Goal: Use online tool/utility: Utilize a website feature to perform a specific function

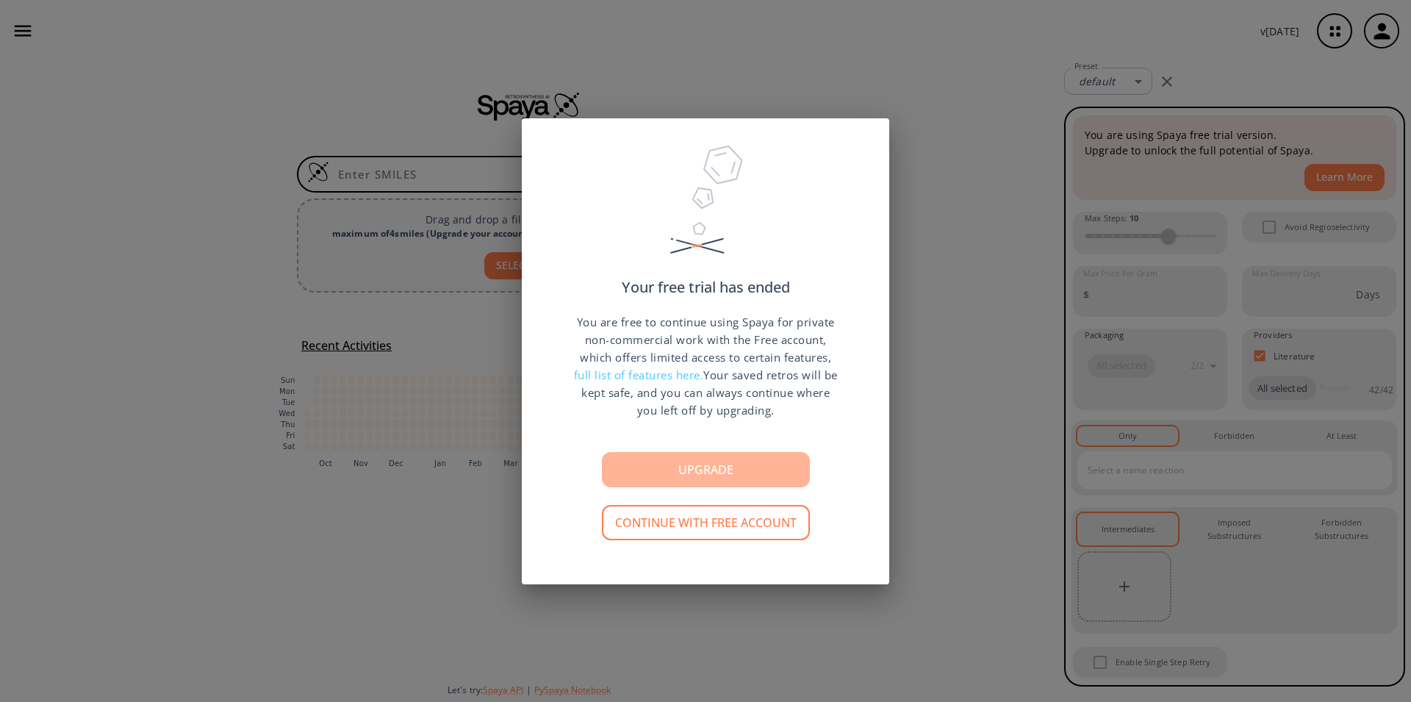
click at [703, 474] on button "Upgrade" at bounding box center [706, 469] width 208 height 35
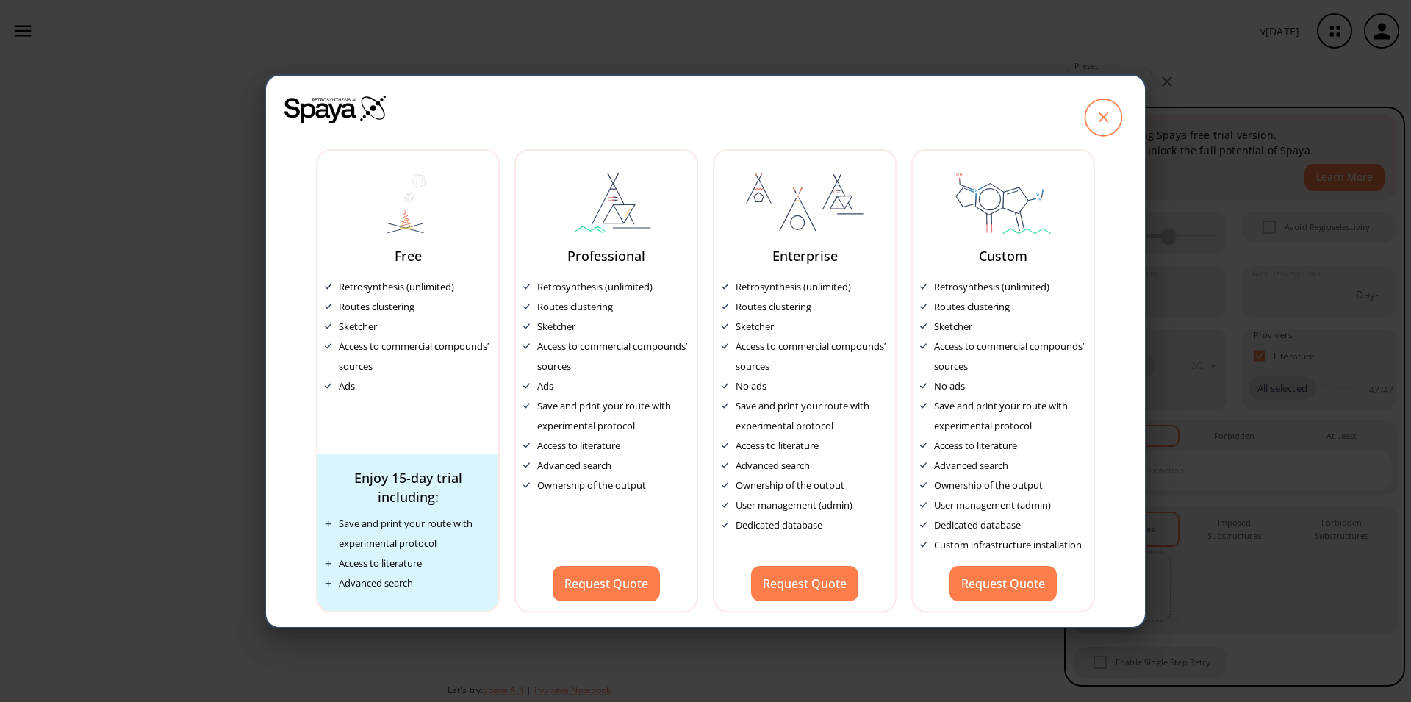
click at [1102, 117] on icon at bounding box center [1104, 117] width 10 height 10
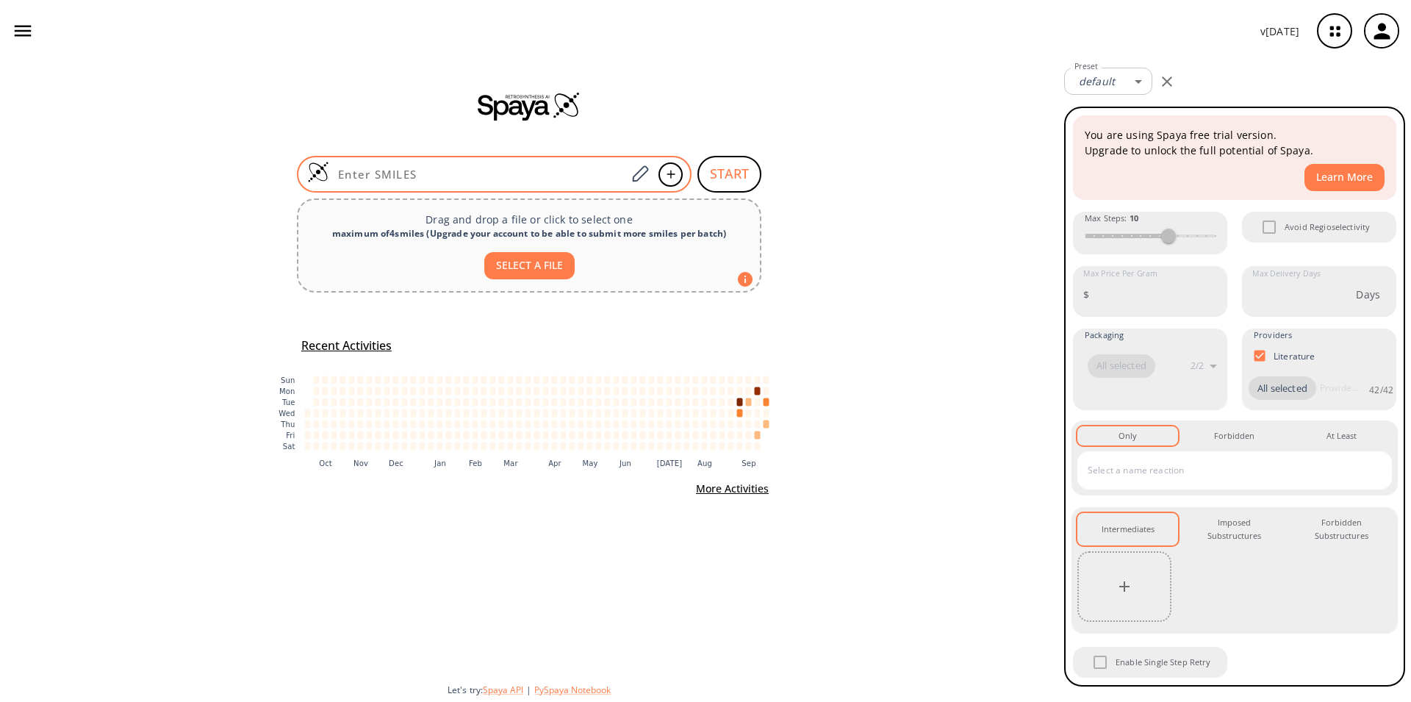
click at [406, 163] on div at bounding box center [494, 174] width 395 height 37
click at [399, 165] on div at bounding box center [494, 174] width 395 height 37
click at [403, 176] on input at bounding box center [477, 174] width 297 height 15
paste input "OC(=O)c1cc(CNC(=O)c2cc3cc(Br)ncc3cc2)ccc1"
type input "OC(=O)c1cc(CNC(=O)c2cc3cc(Br)ncc3cc2)ccc1"
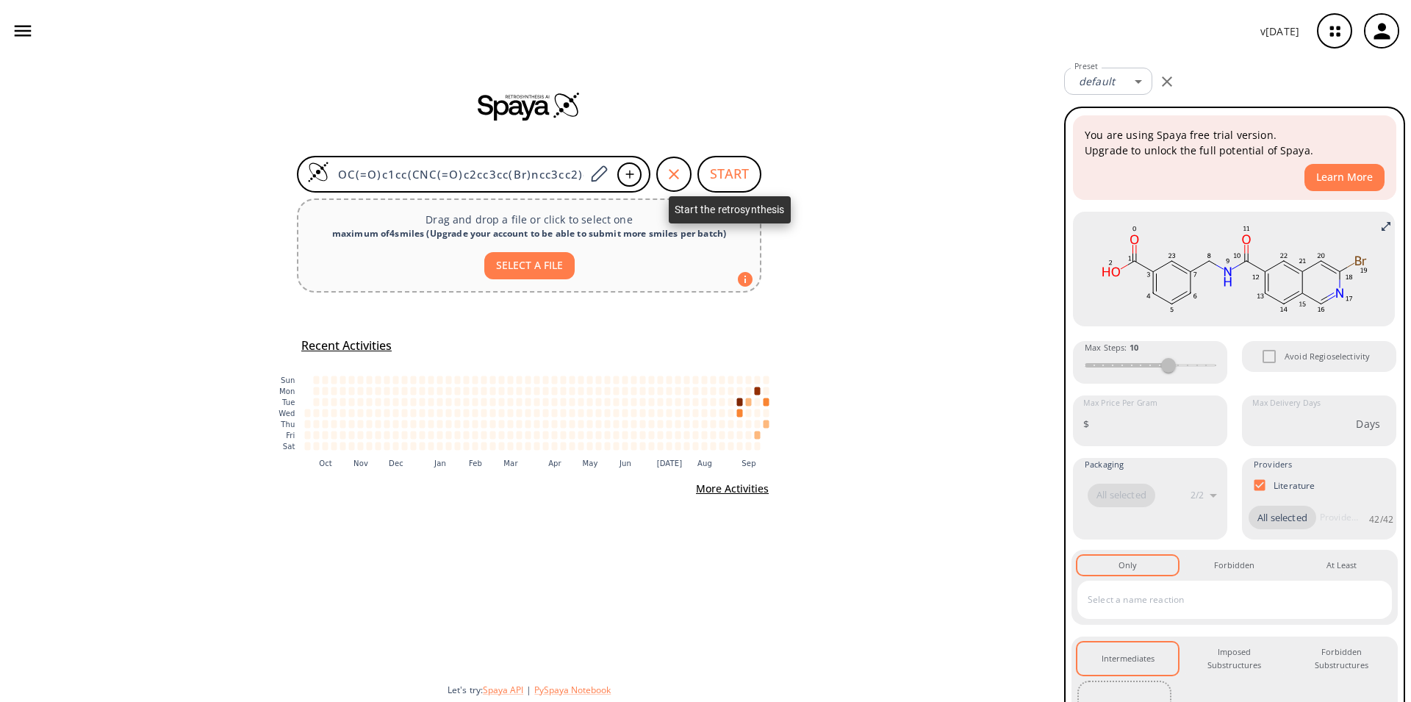
click at [750, 167] on button "START" at bounding box center [729, 174] width 64 height 37
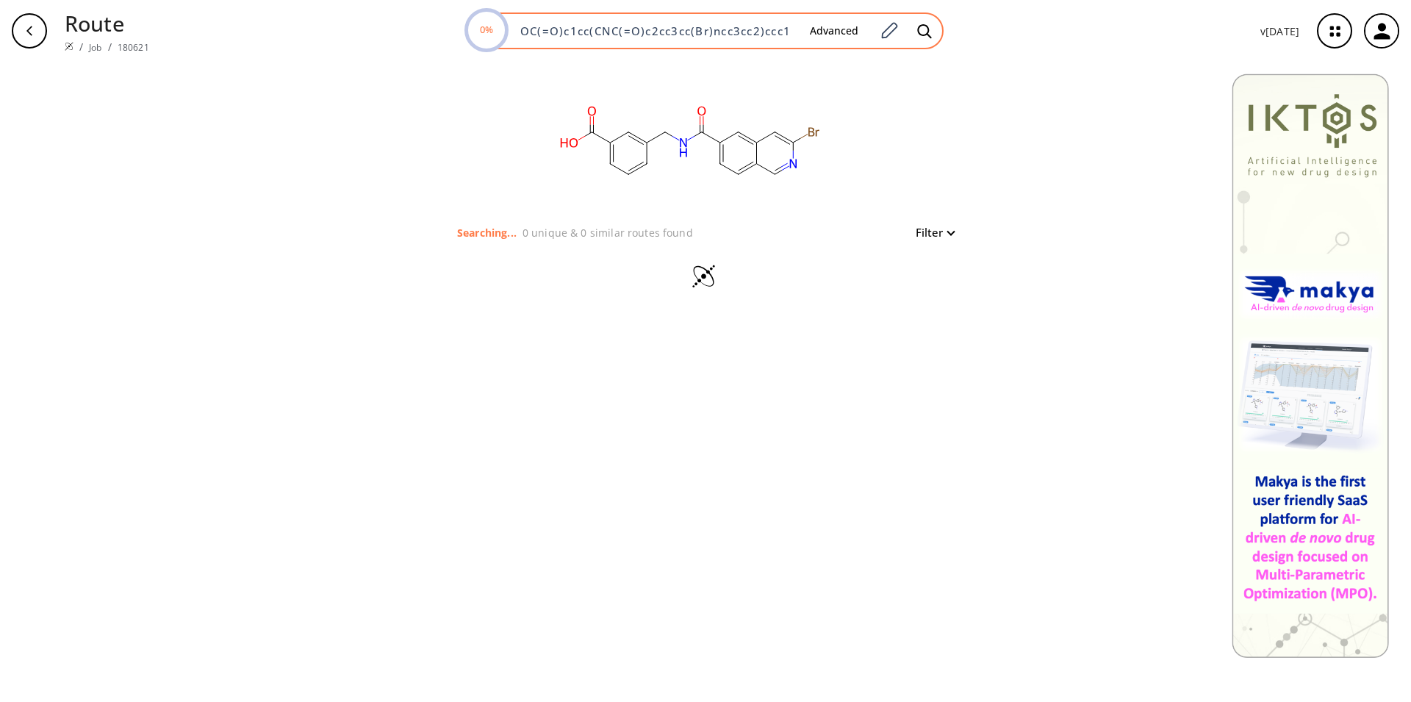
click at [907, 28] on div "Advanced" at bounding box center [869, 31] width 143 height 32
click at [889, 34] on icon at bounding box center [889, 30] width 20 height 19
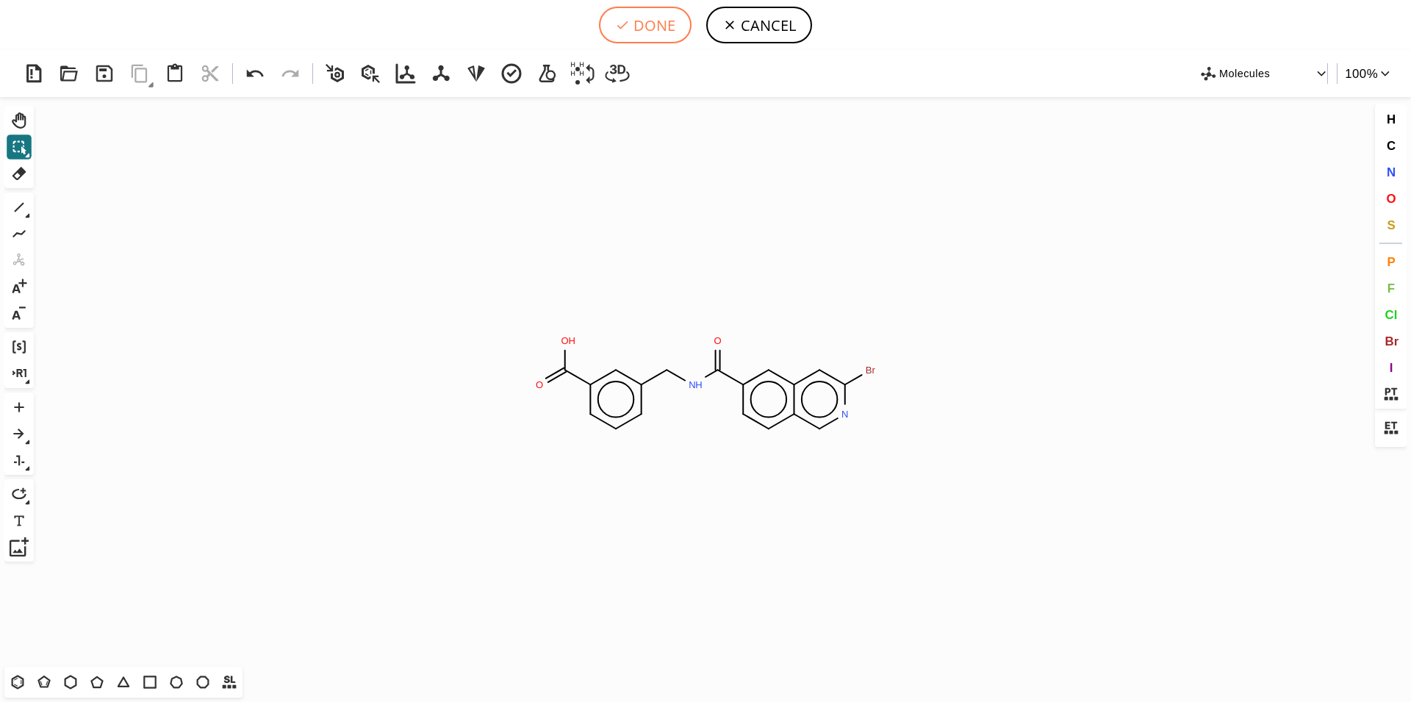
click at [657, 23] on button "DONE" at bounding box center [645, 25] width 93 height 37
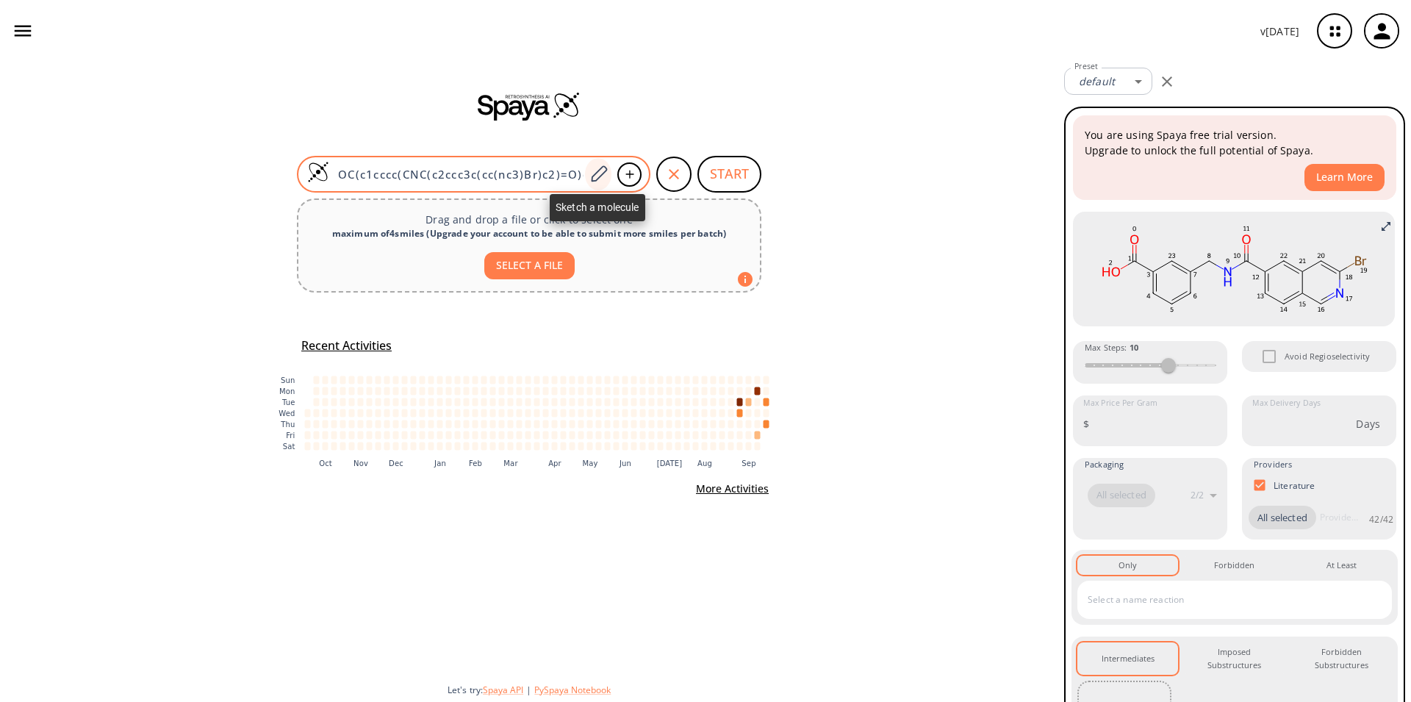
click at [603, 173] on icon at bounding box center [599, 173] width 16 height 16
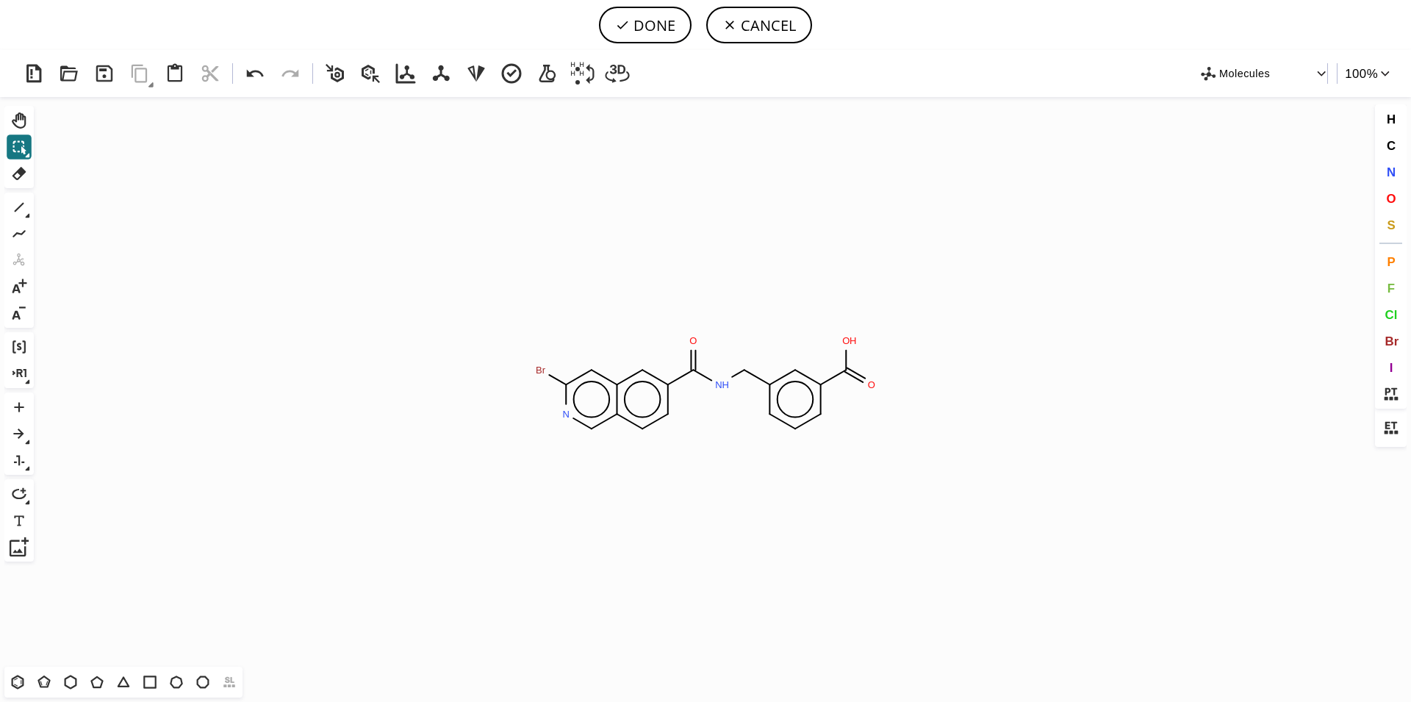
scroll to position [0, 33]
click at [25, 169] on icon at bounding box center [19, 173] width 19 height 19
click at [694, 372] on circle at bounding box center [692, 369] width 19 height 19
click at [650, 31] on button "DONE" at bounding box center [645, 25] width 93 height 37
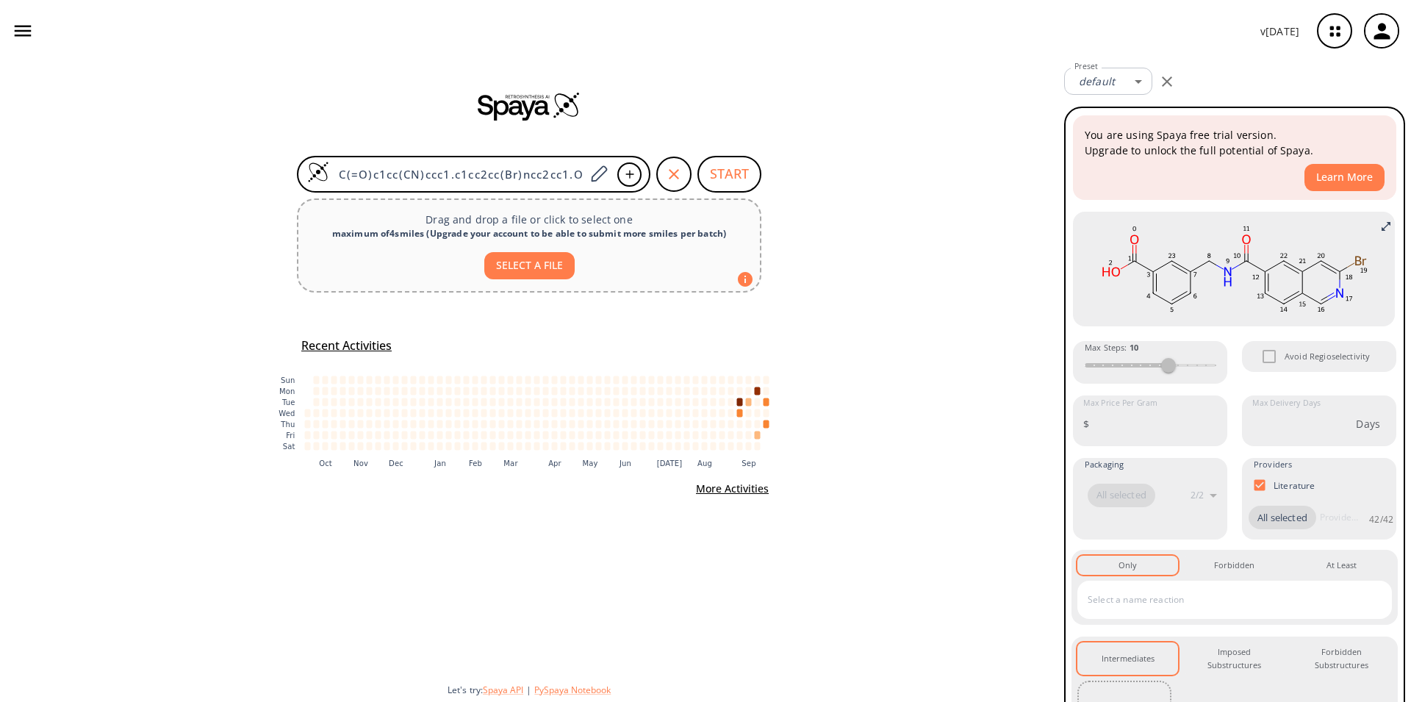
scroll to position [0, 8]
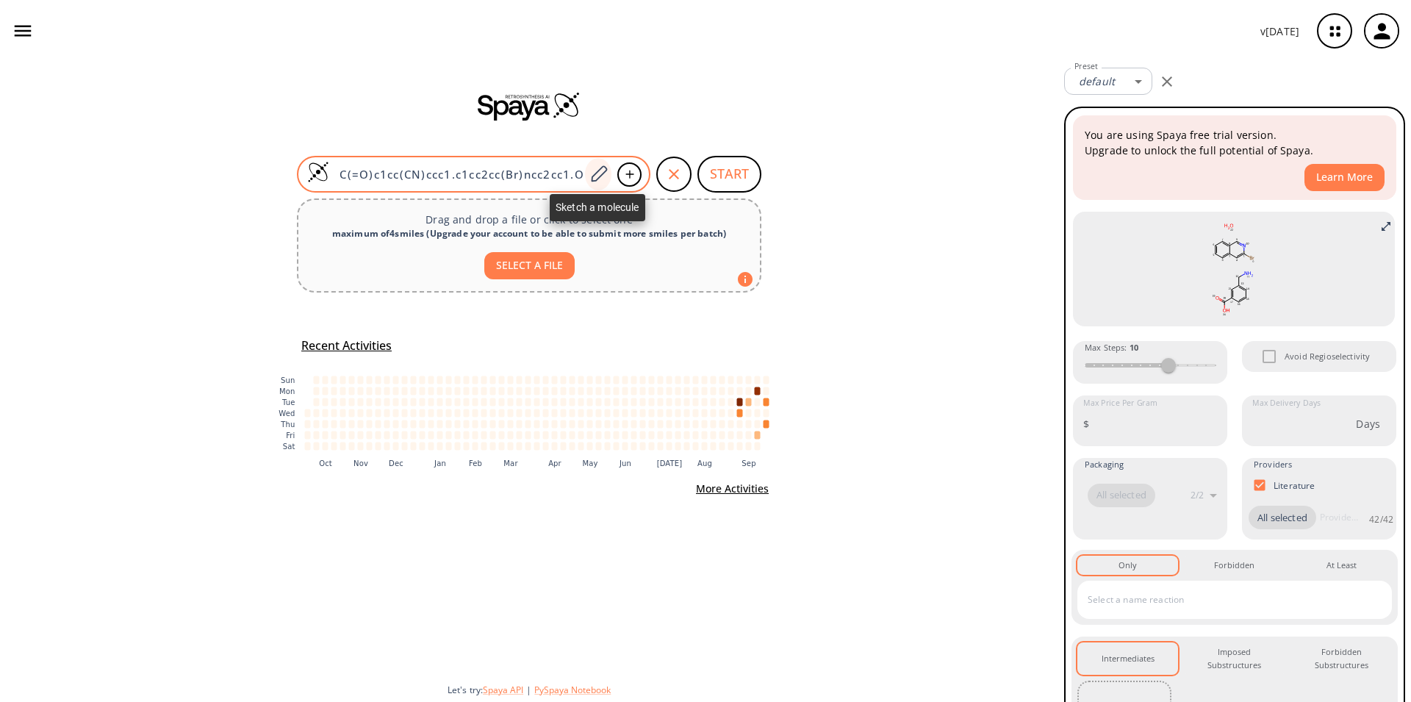
click at [595, 176] on icon at bounding box center [599, 174] width 20 height 19
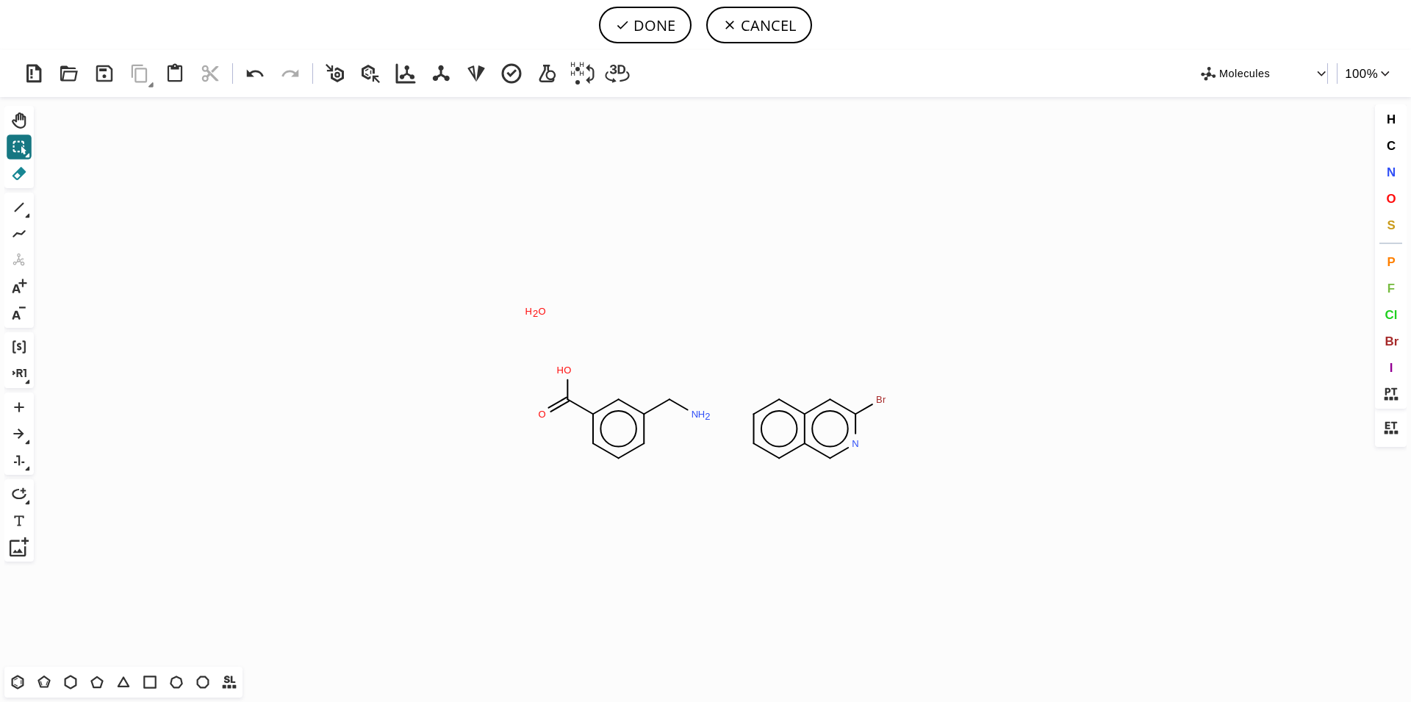
click at [18, 171] on icon at bounding box center [19, 173] width 14 height 13
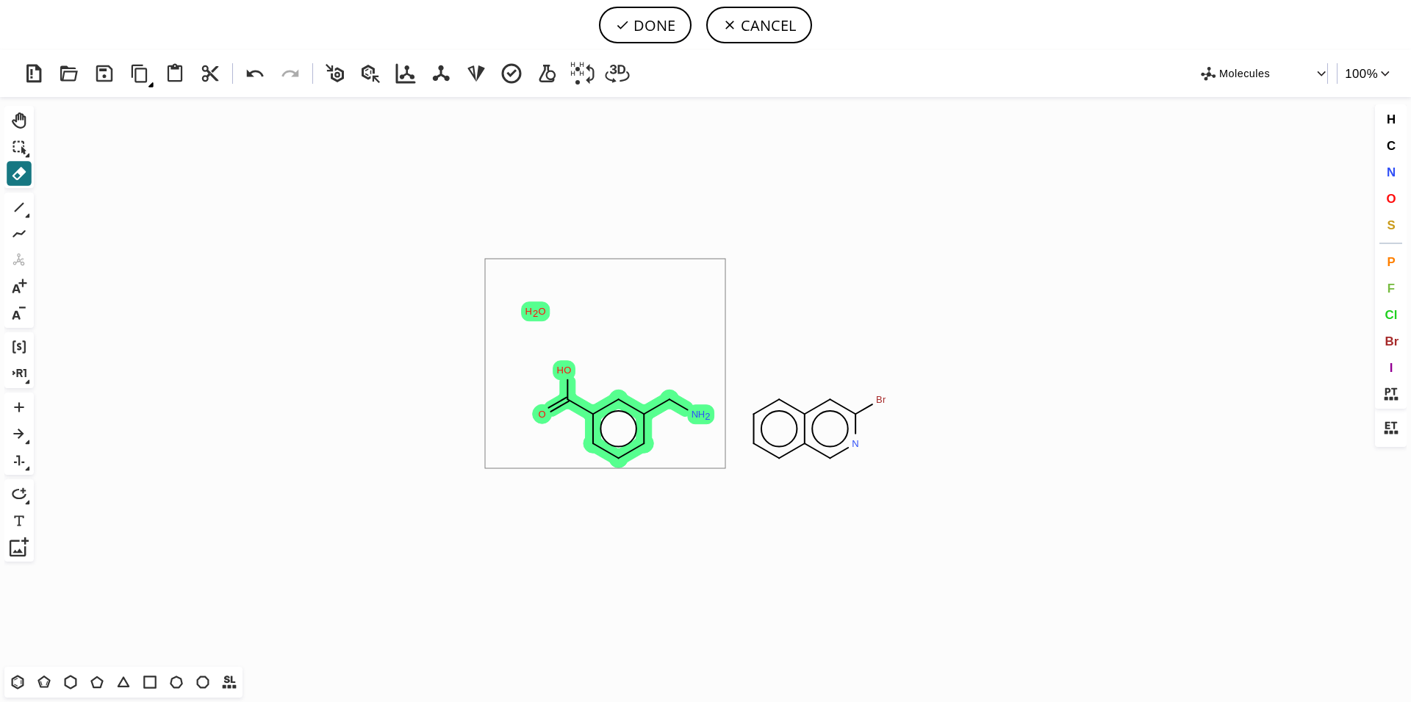
drag, startPoint x: 482, startPoint y: 259, endPoint x: 725, endPoint y: 468, distance: 321.0
click at [725, 468] on icon "Created with [PERSON_NAME] 2.3.0 O H O N H 2 Br N O H 2" at bounding box center [706, 382] width 1332 height 570
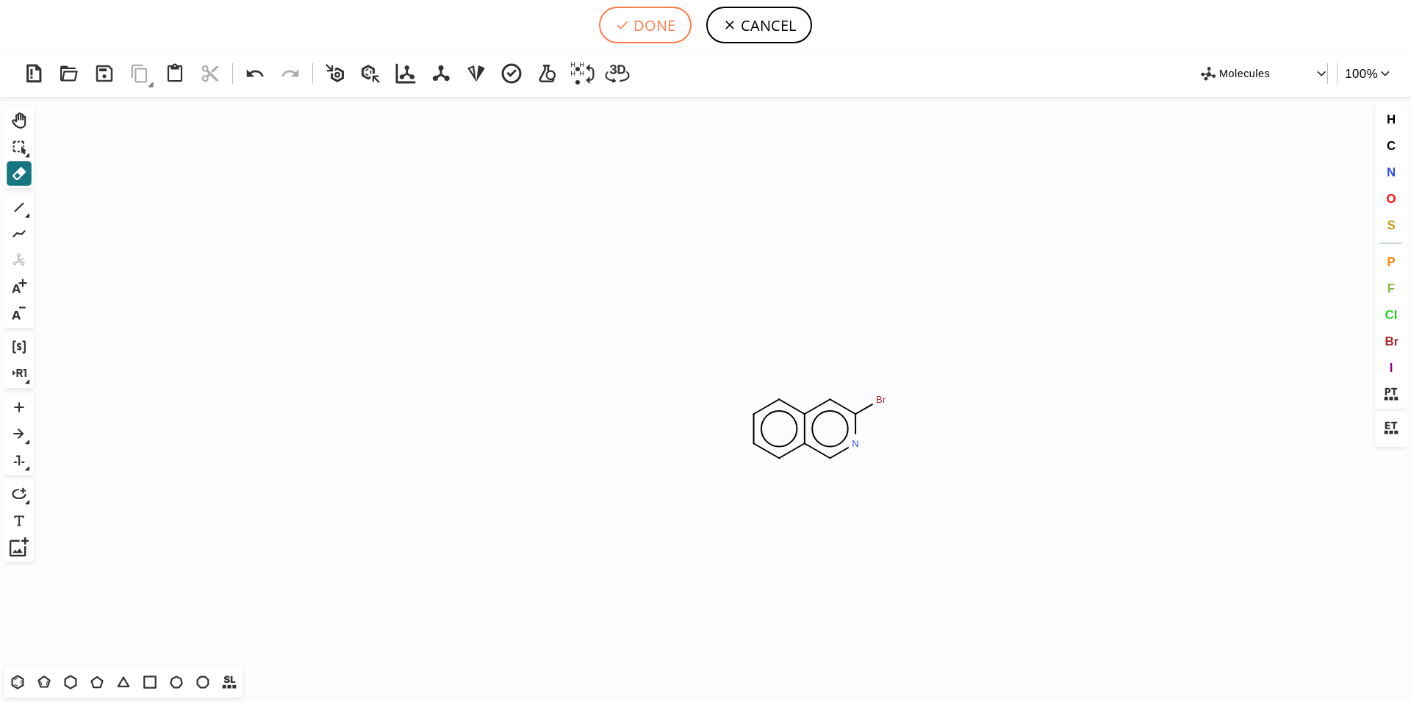
click at [639, 19] on button "DONE" at bounding box center [645, 25] width 93 height 37
type input "c1ccc2c(cc(nc2)Br)c1"
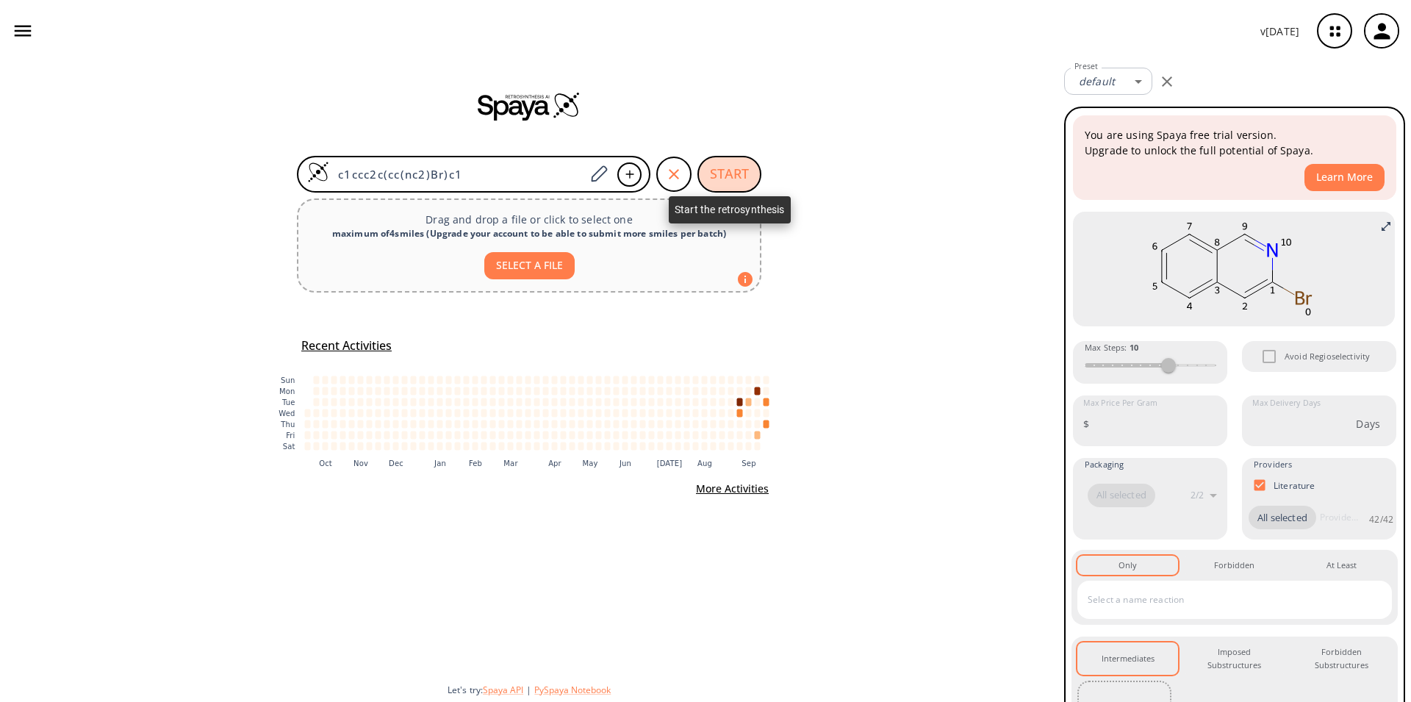
click at [720, 179] on button "START" at bounding box center [729, 174] width 64 height 37
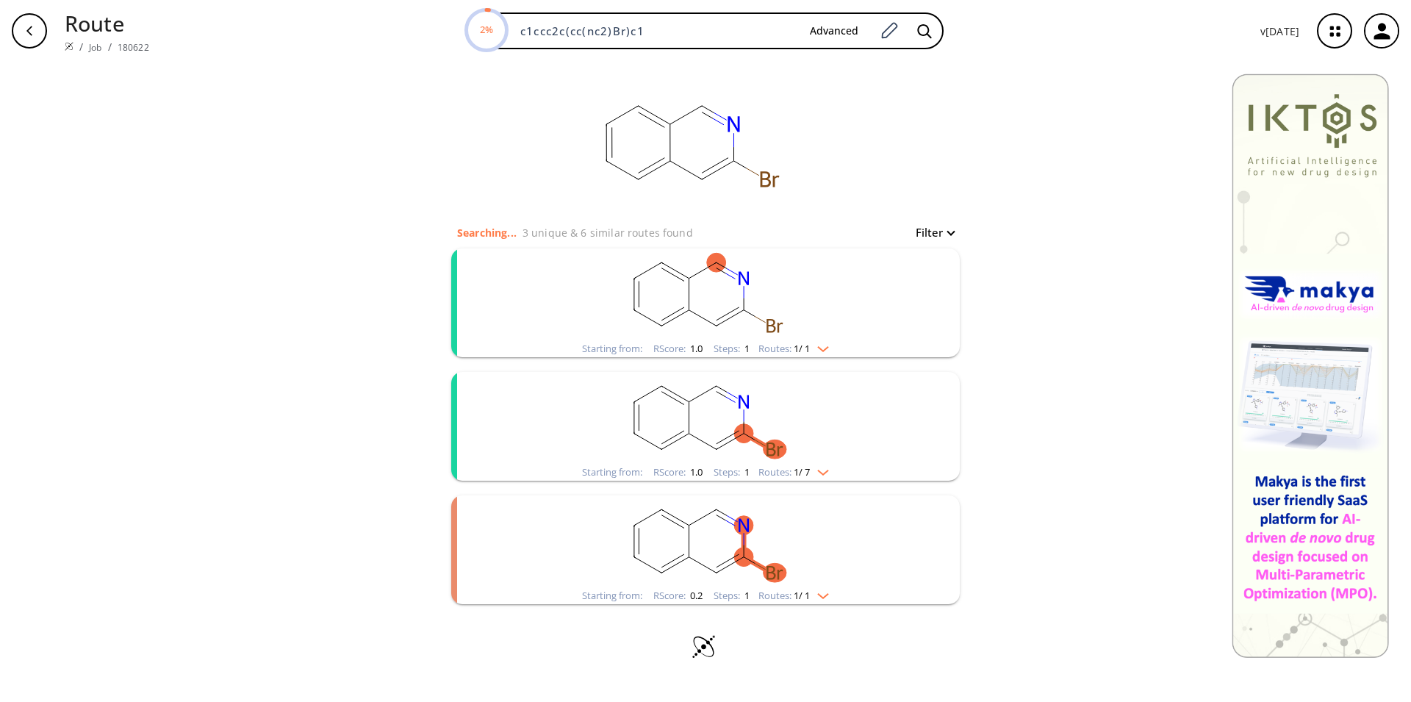
click at [755, 280] on rect "clusters" at bounding box center [705, 294] width 382 height 92
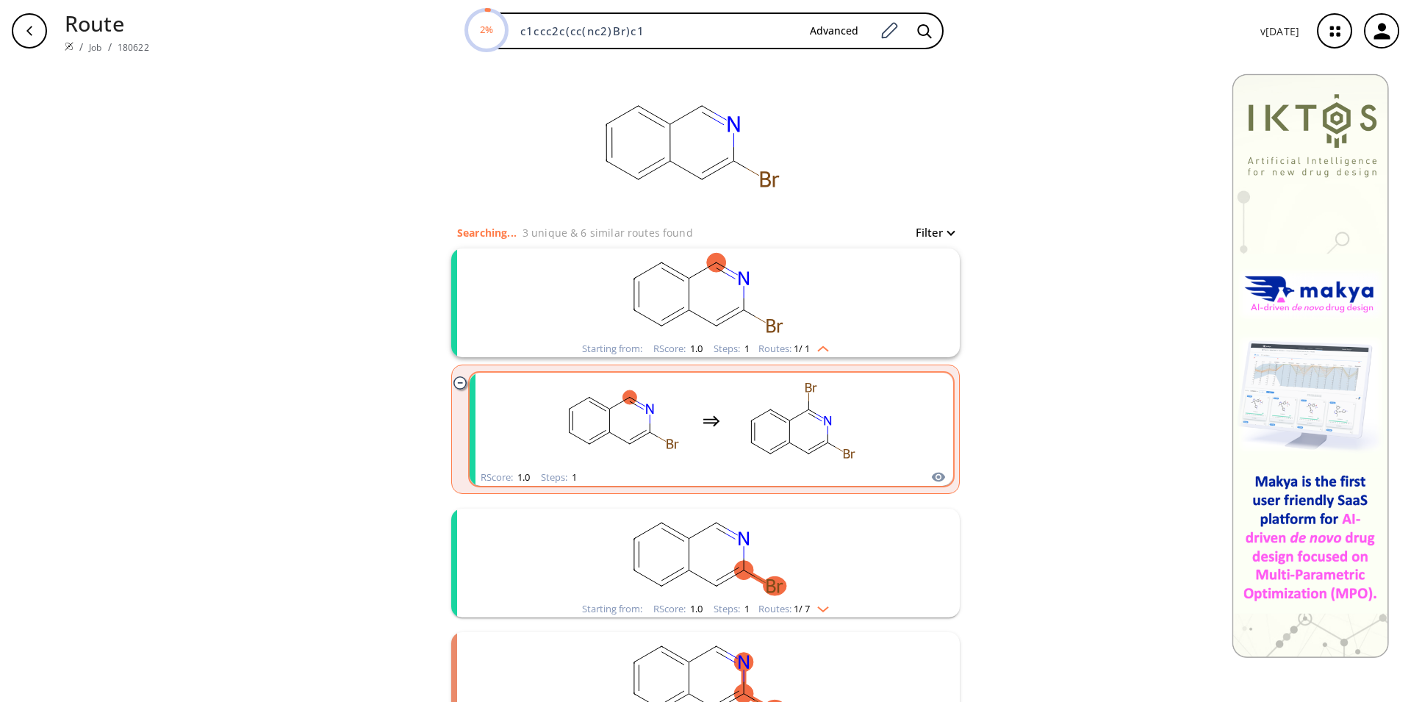
click at [736, 422] on rect "clusters" at bounding box center [801, 421] width 132 height 92
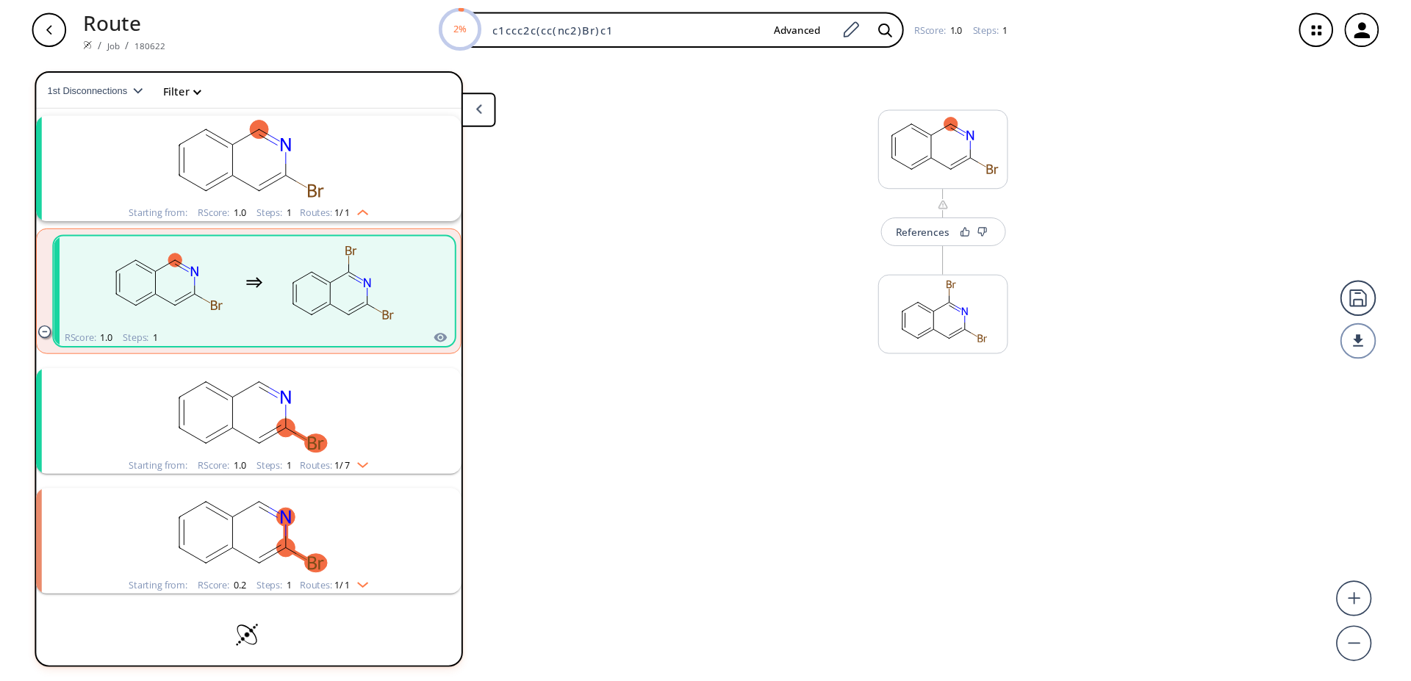
scroll to position [33, 0]
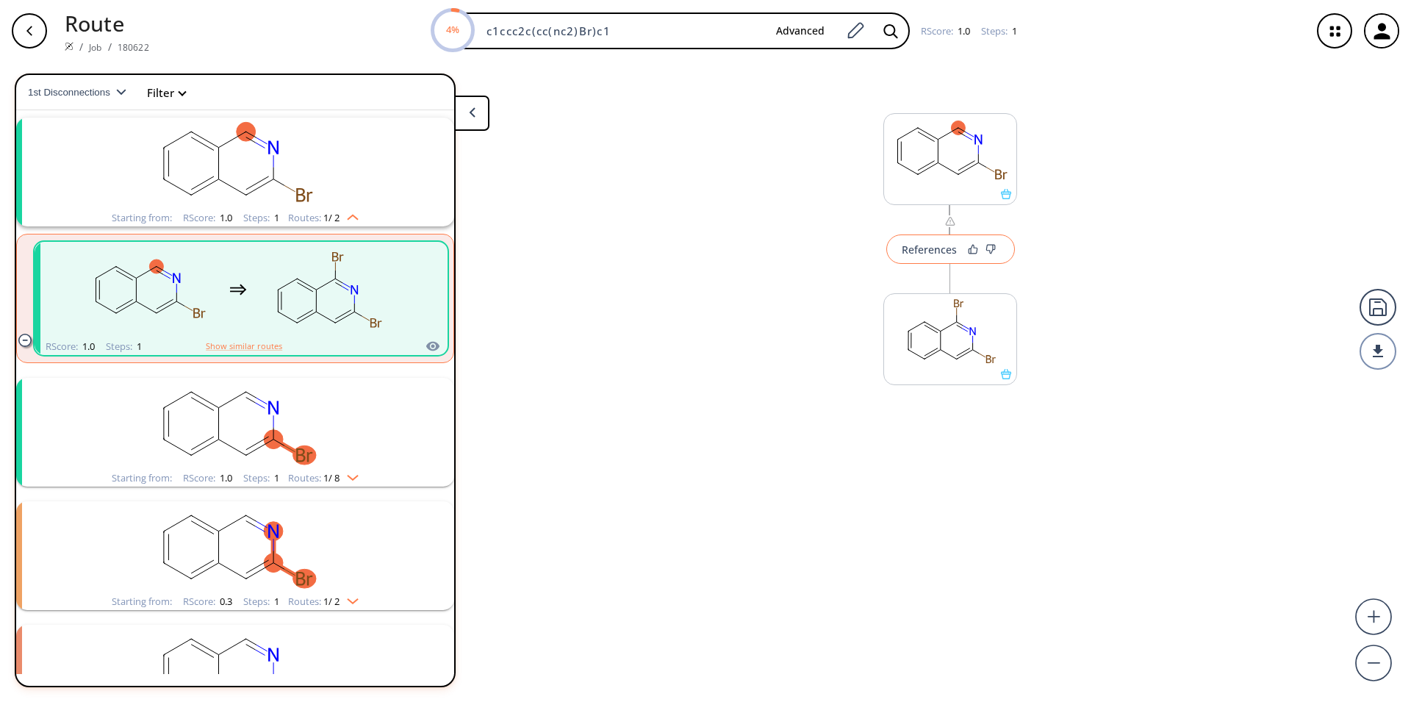
click at [929, 257] on button "References" at bounding box center [950, 248] width 129 height 29
